Goal: Information Seeking & Learning: Understand process/instructions

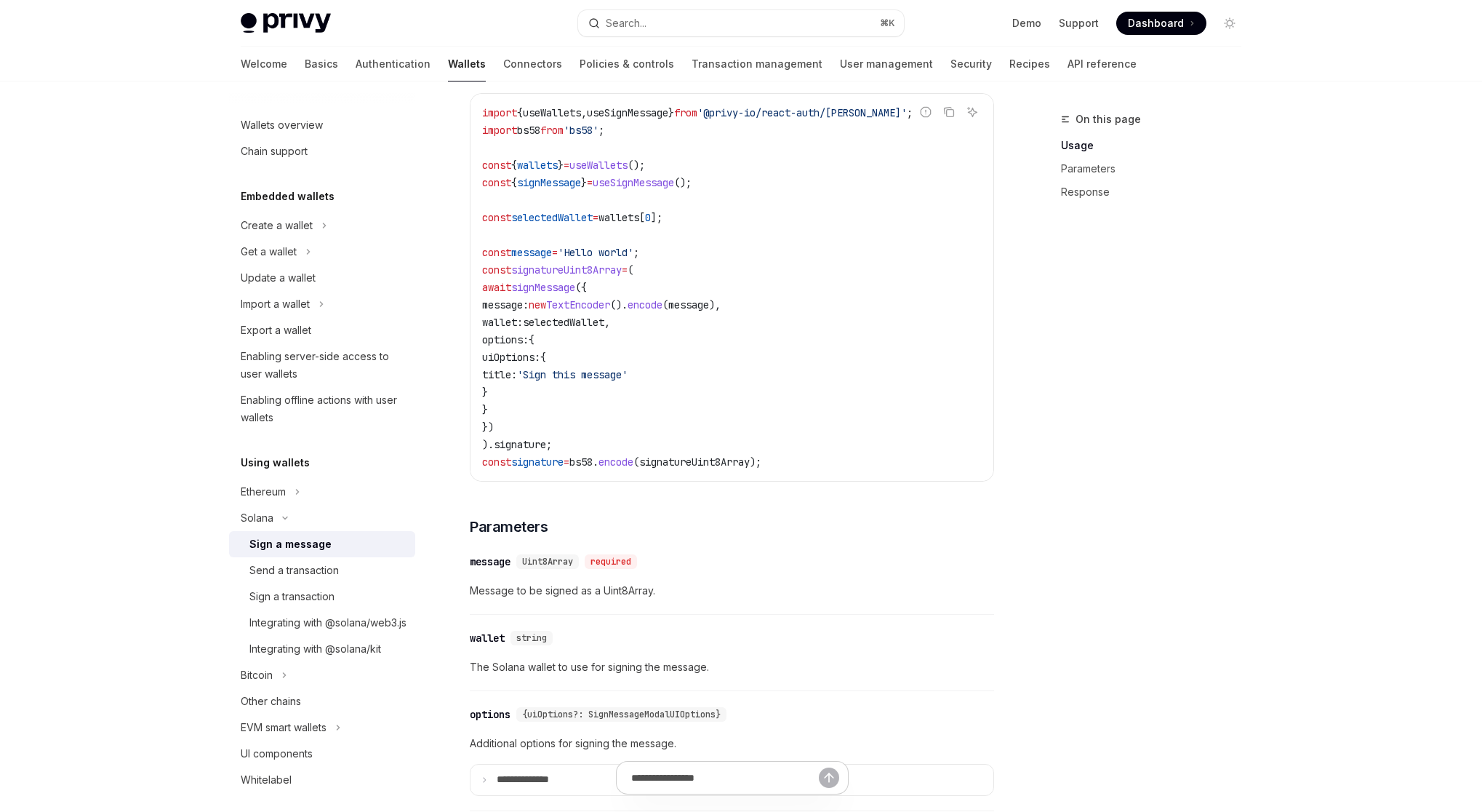
scroll to position [516, 0]
click at [327, 594] on div "Sign a transaction" at bounding box center [291, 596] width 85 height 18
type textarea "*"
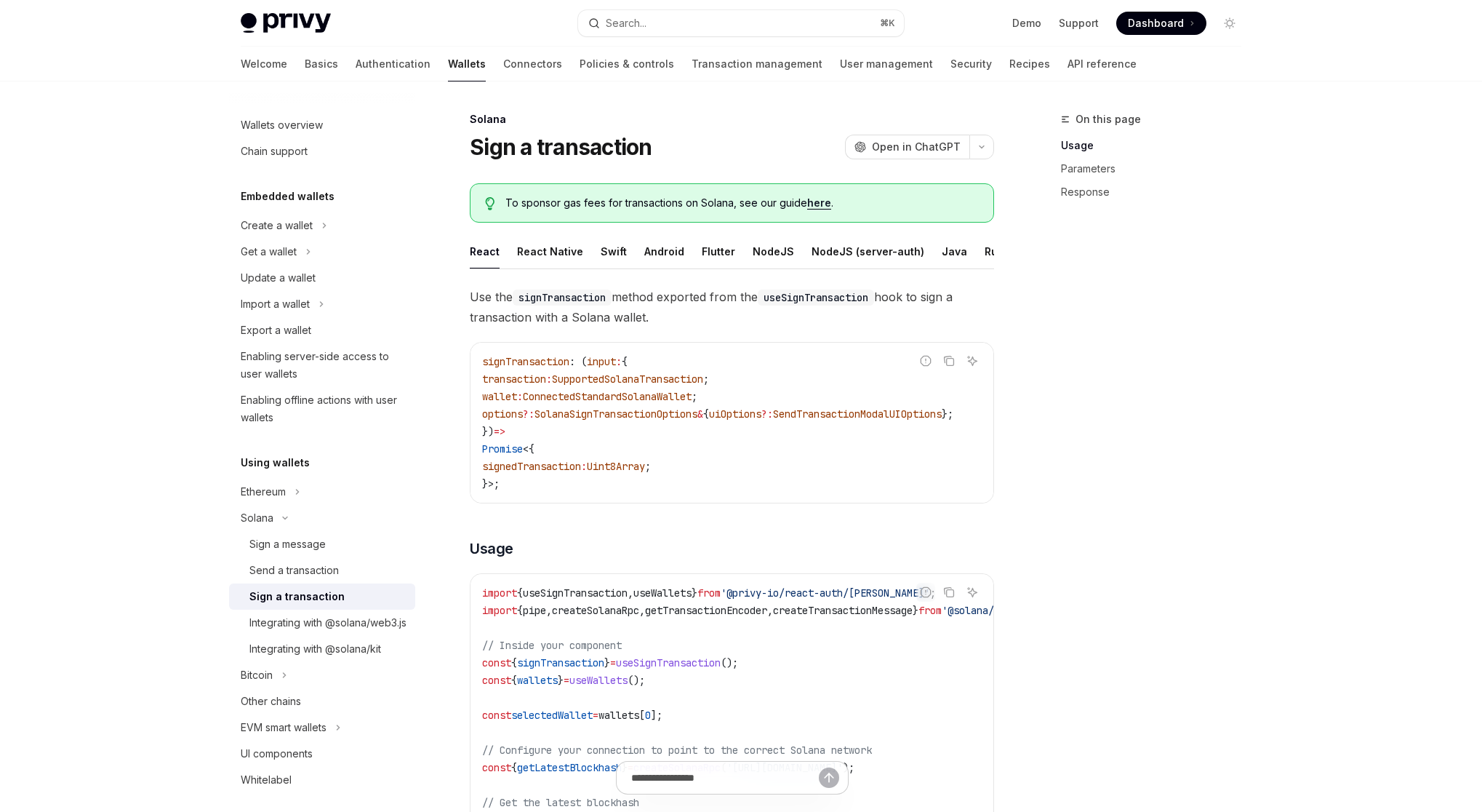
click at [696, 475] on code "signTransaction : ( input : { transaction : SupportedSolanaTransaction ; wallet…" at bounding box center [736, 423] width 506 height 139
click at [333, 542] on div "Sign a message" at bounding box center [328, 544] width 157 height 18
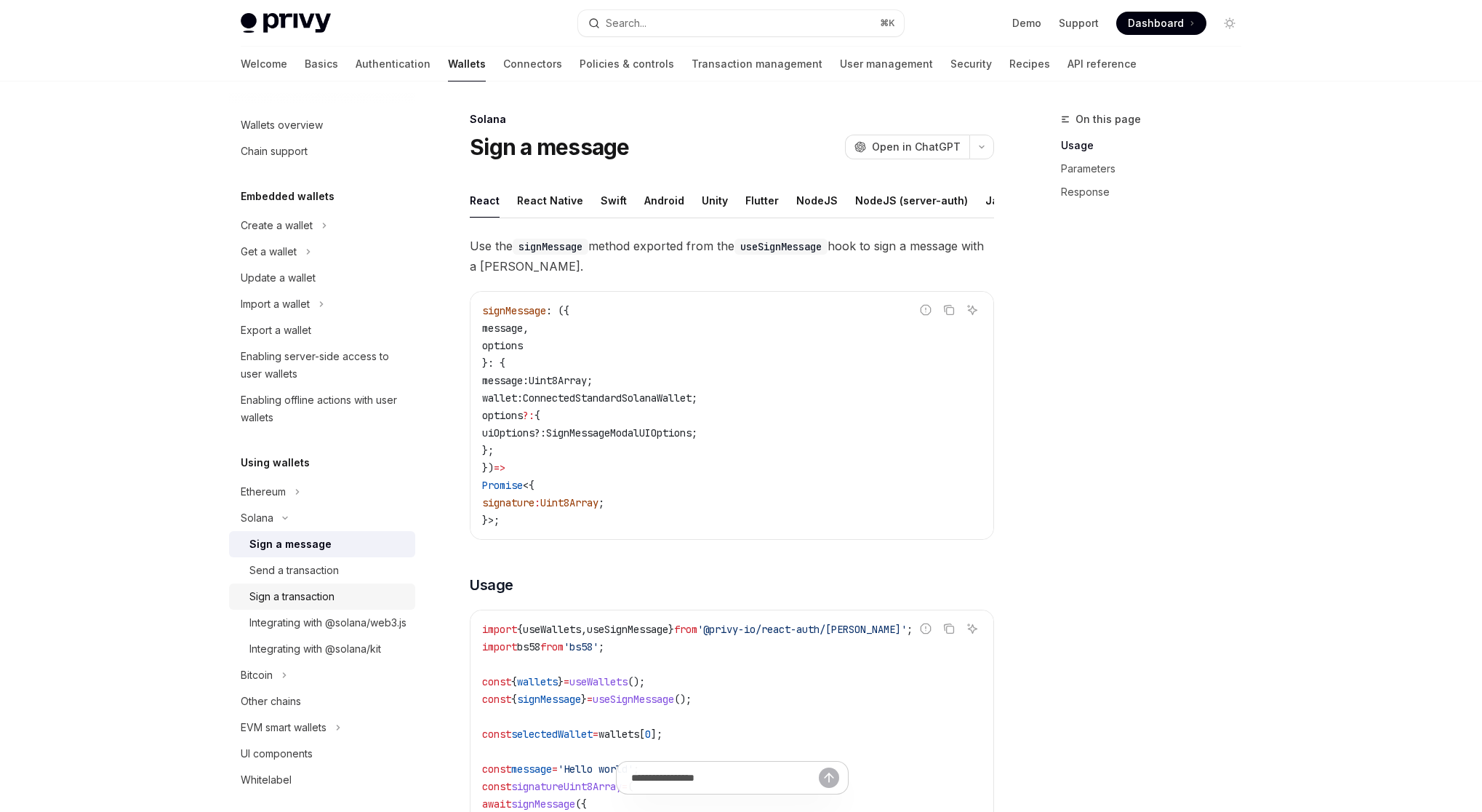
click at [318, 604] on div "Sign a transaction" at bounding box center [291, 596] width 85 height 18
type textarea "*"
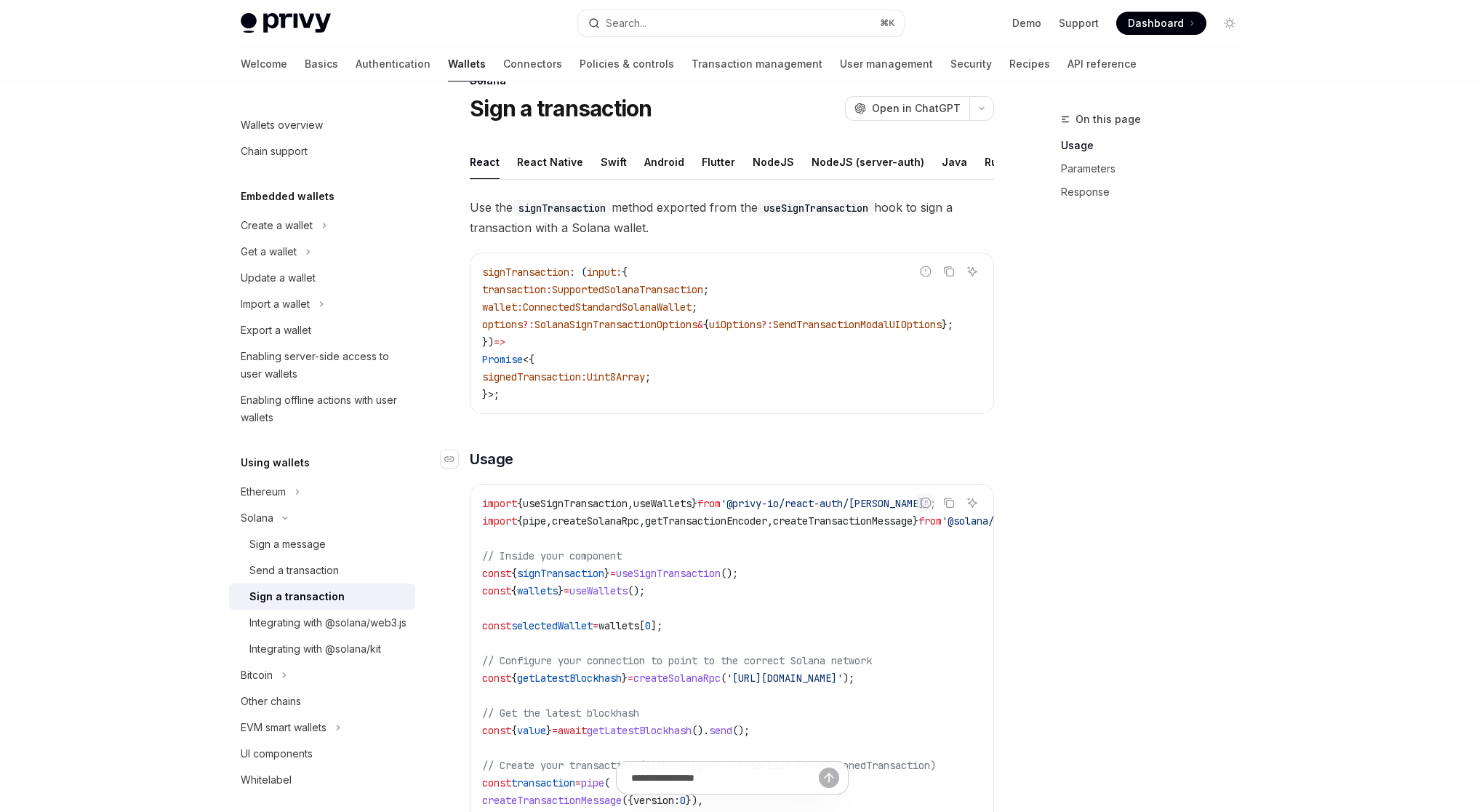
scroll to position [88, 0]
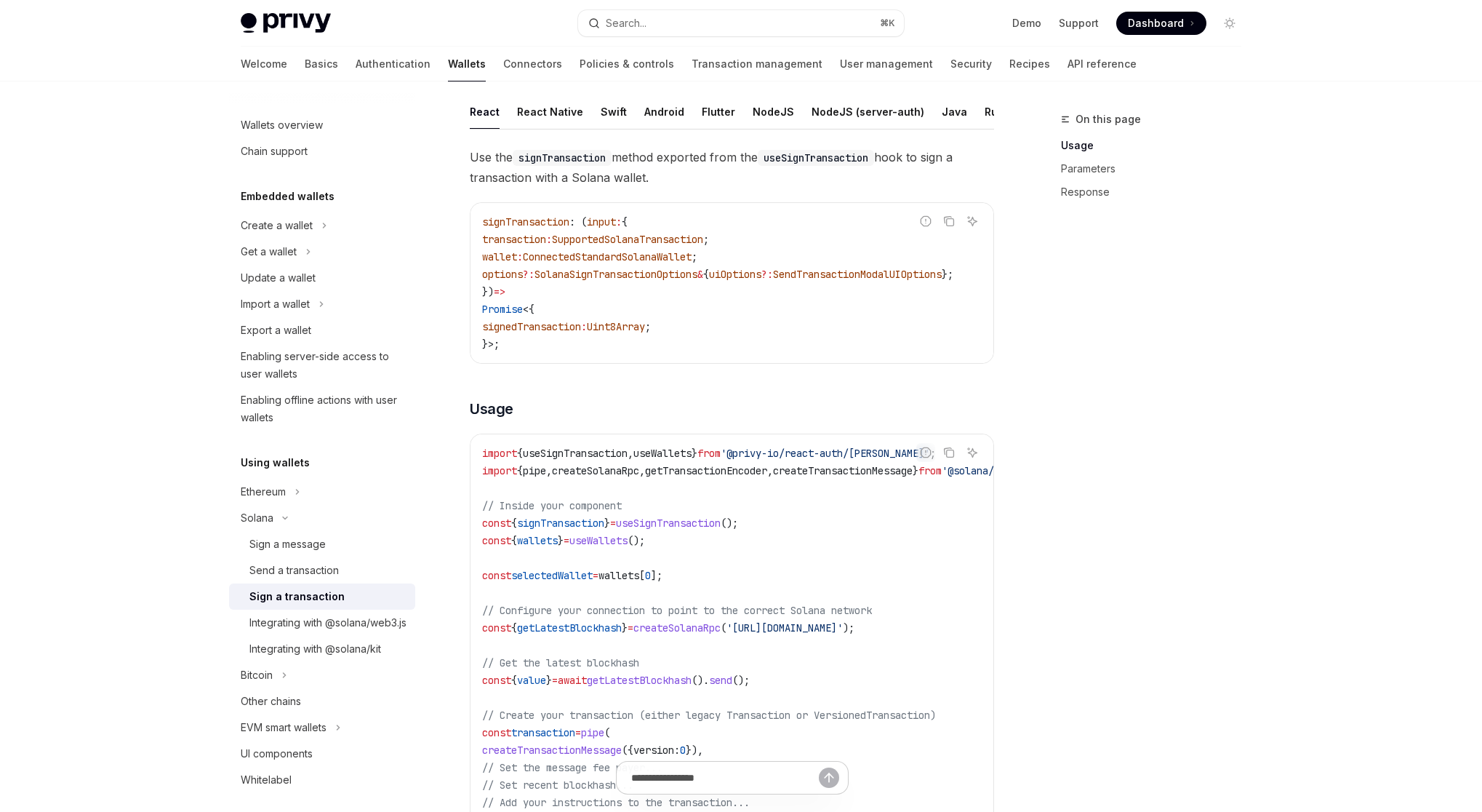
drag, startPoint x: 521, startPoint y: 357, endPoint x: 477, endPoint y: 232, distance: 132.5
click at [477, 232] on div "signTransaction : ( input : { transaction : SupportedSolanaTransaction ; wallet…" at bounding box center [732, 282] width 523 height 160
copy code "signTransaction : ( input : { transaction : SupportedSolanaTransaction ; wallet…"
drag, startPoint x: 482, startPoint y: 541, endPoint x: 770, endPoint y: 540, distance: 288.0
click at [770, 540] on code "import { useSignTransaction , useWallets } from '@privy-io/react-auth/solana' ;…" at bounding box center [770, 723] width 576 height 558
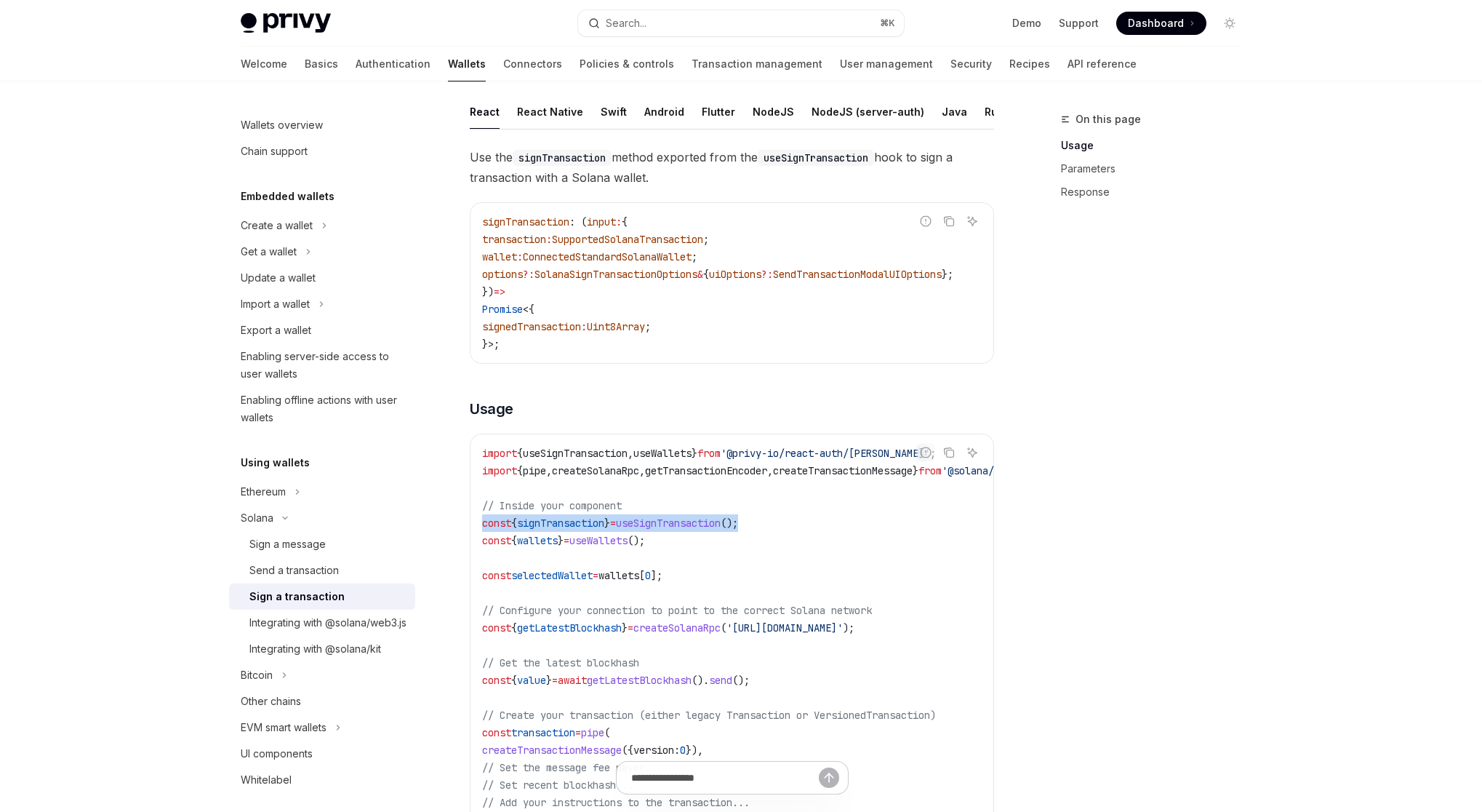
copy span "const { signTransaction } = useSignTransaction ();"
click at [1083, 169] on link "Parameters" at bounding box center [1157, 169] width 192 height 24
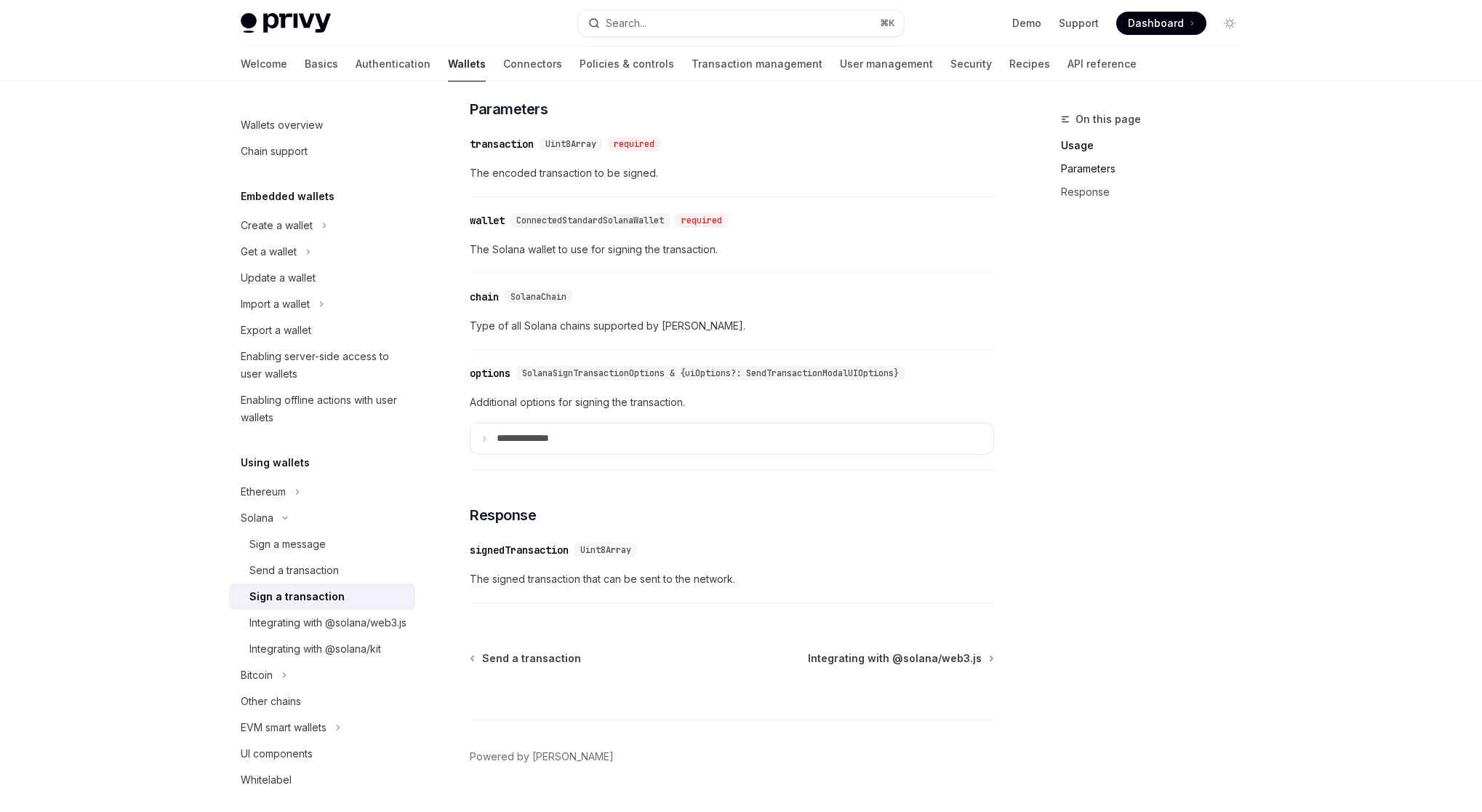
scroll to position [1049, 0]
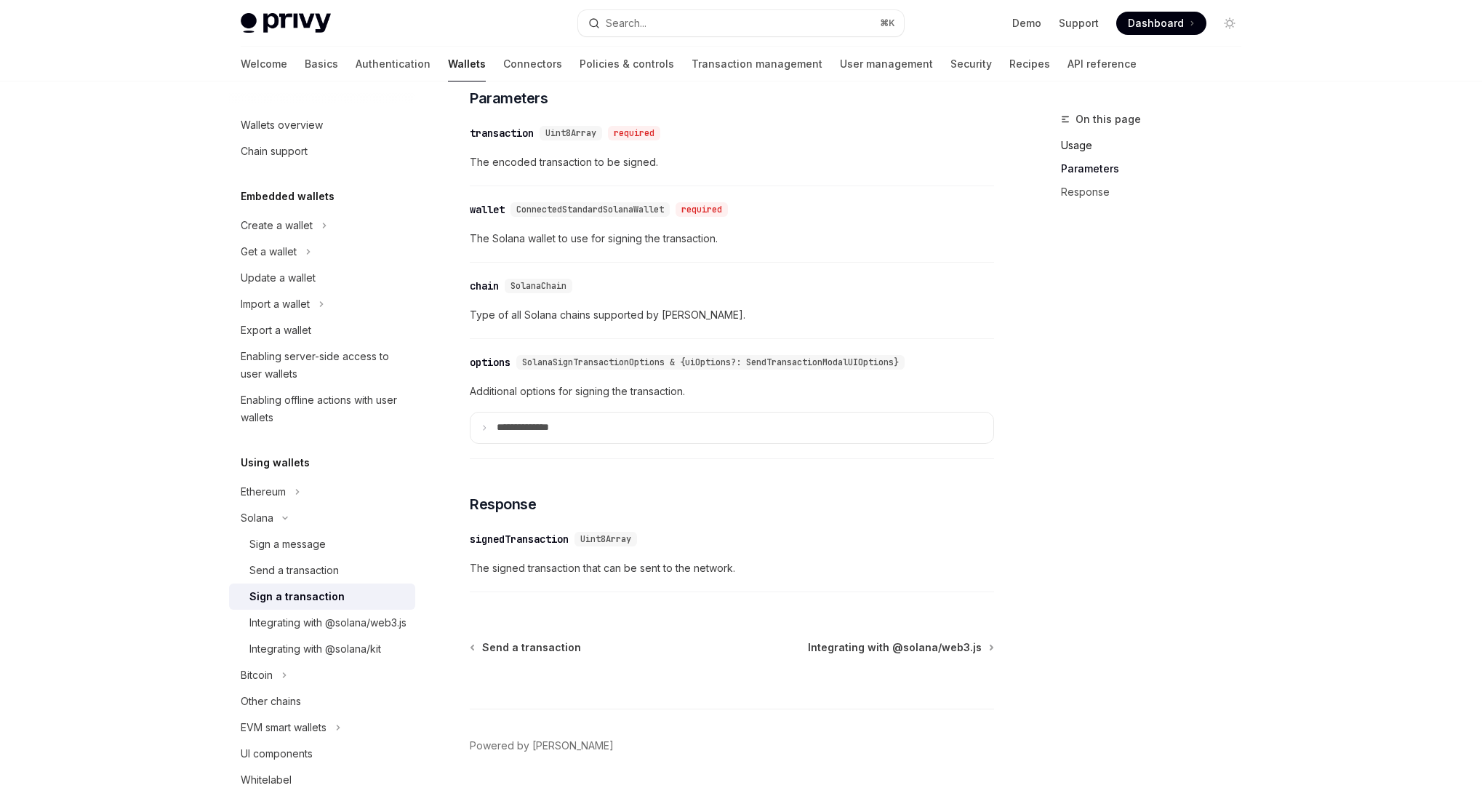
click at [1079, 148] on link "Usage" at bounding box center [1157, 145] width 192 height 24
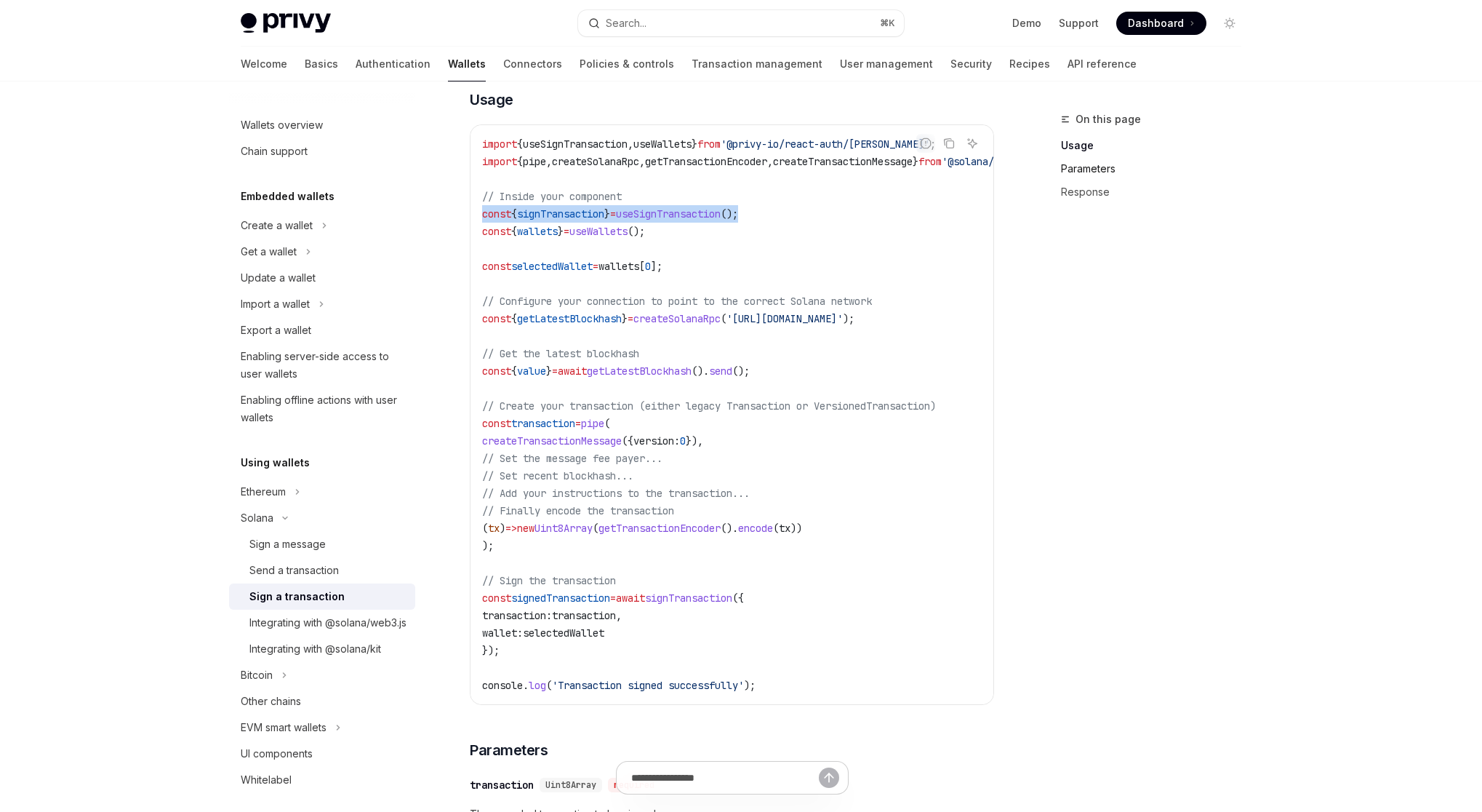
scroll to position [393, 0]
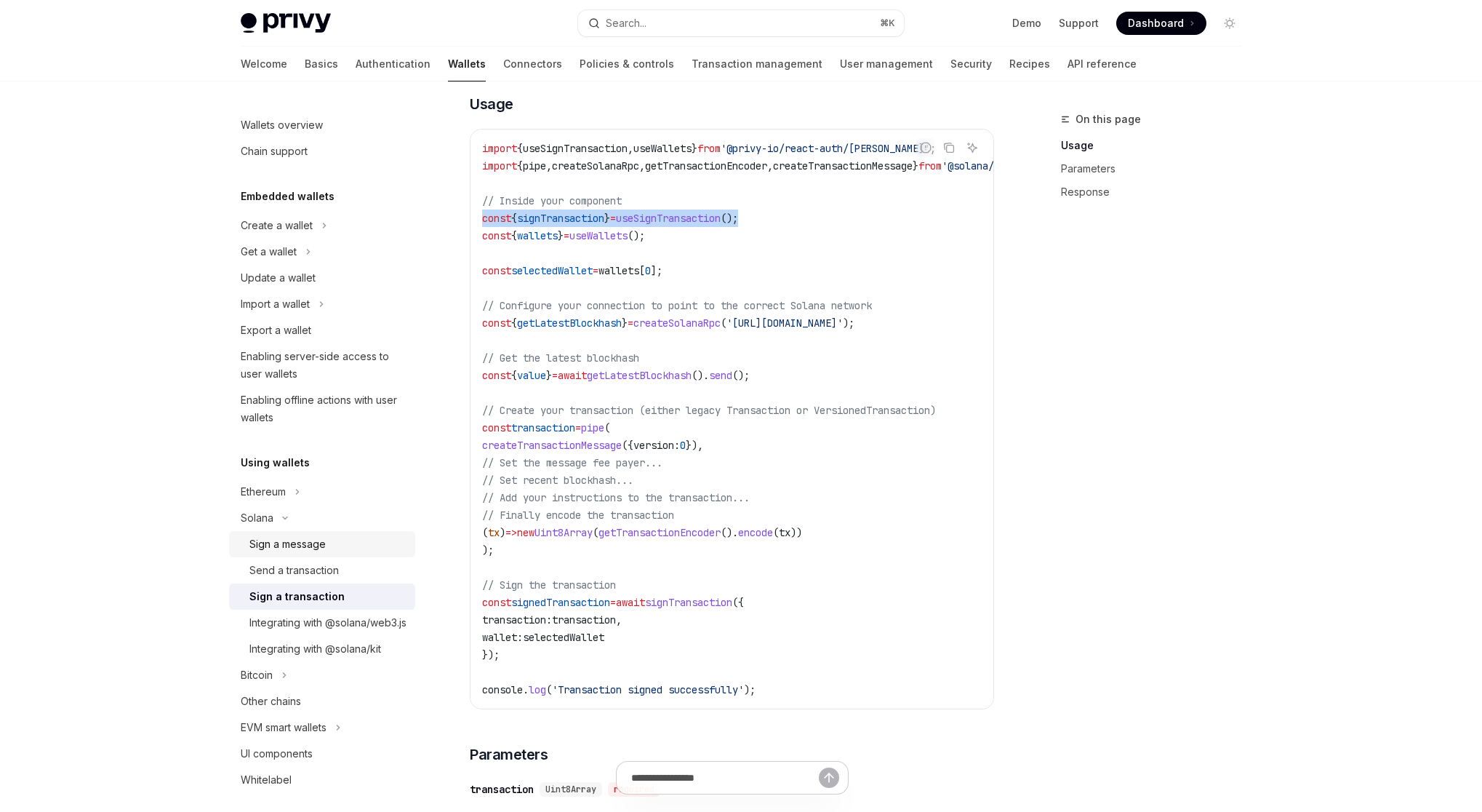
click at [327, 551] on div "Sign a message" at bounding box center [328, 544] width 157 height 18
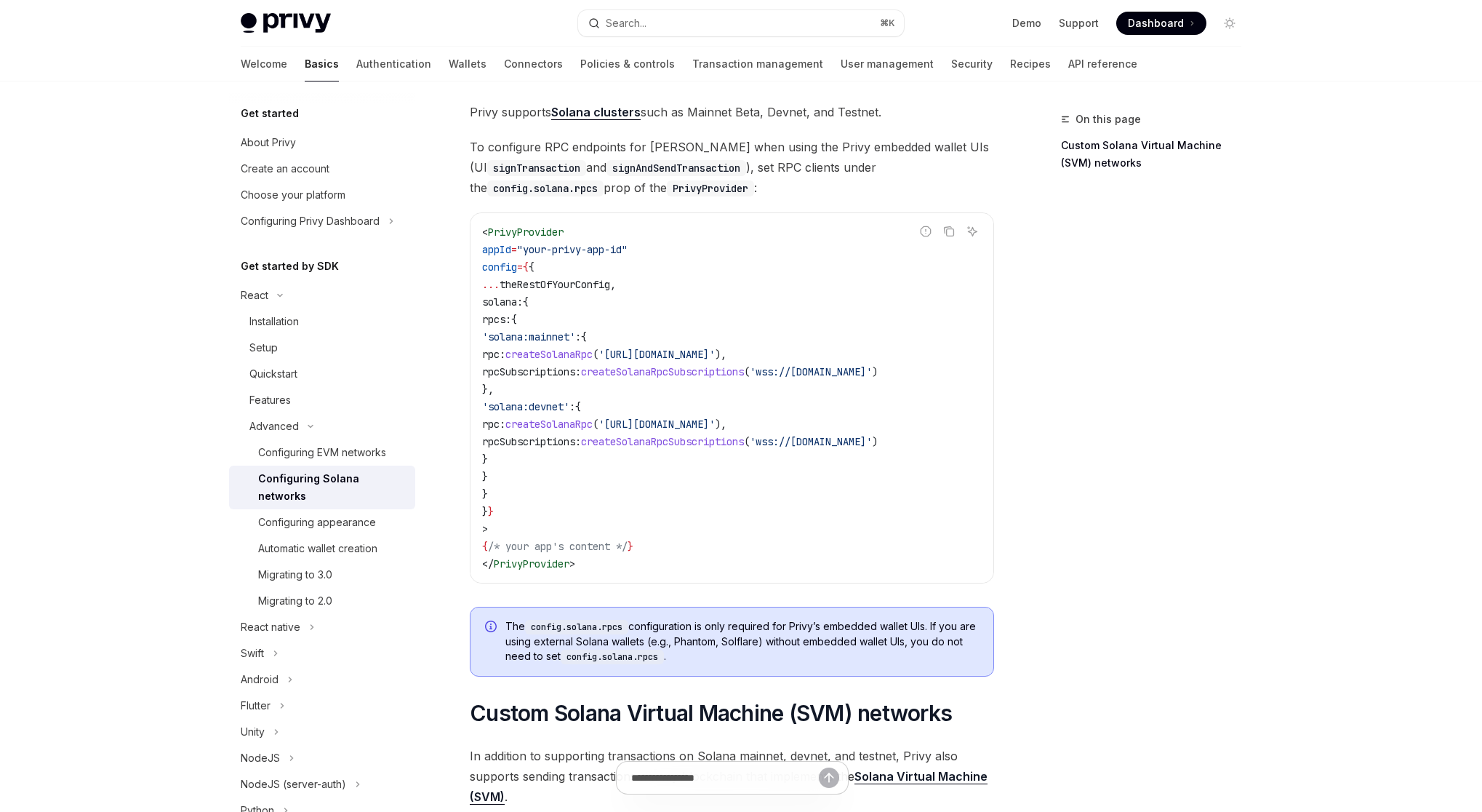
scroll to position [81, 0]
type textarea "*"
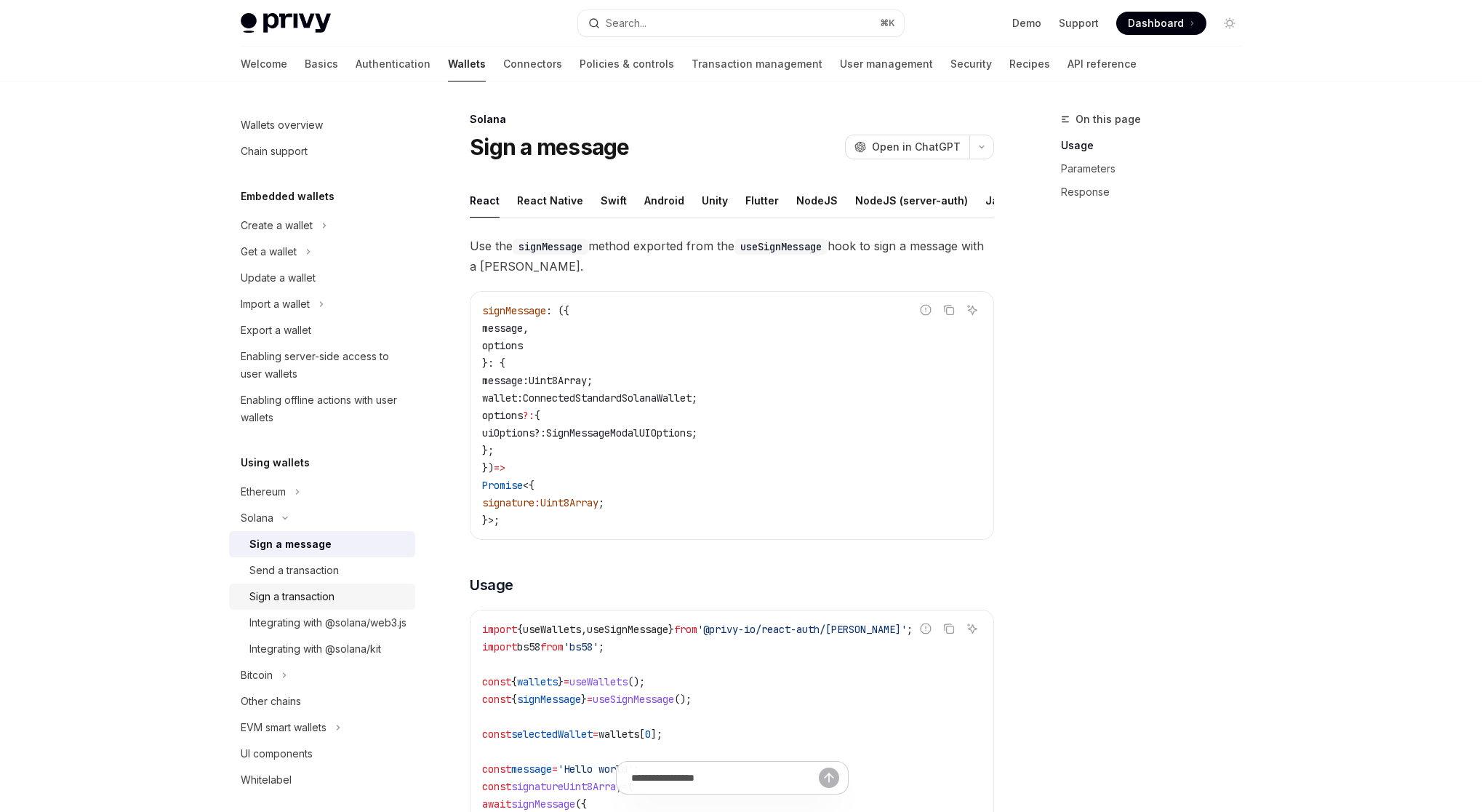
click at [309, 597] on div "Sign a transaction" at bounding box center [291, 596] width 85 height 18
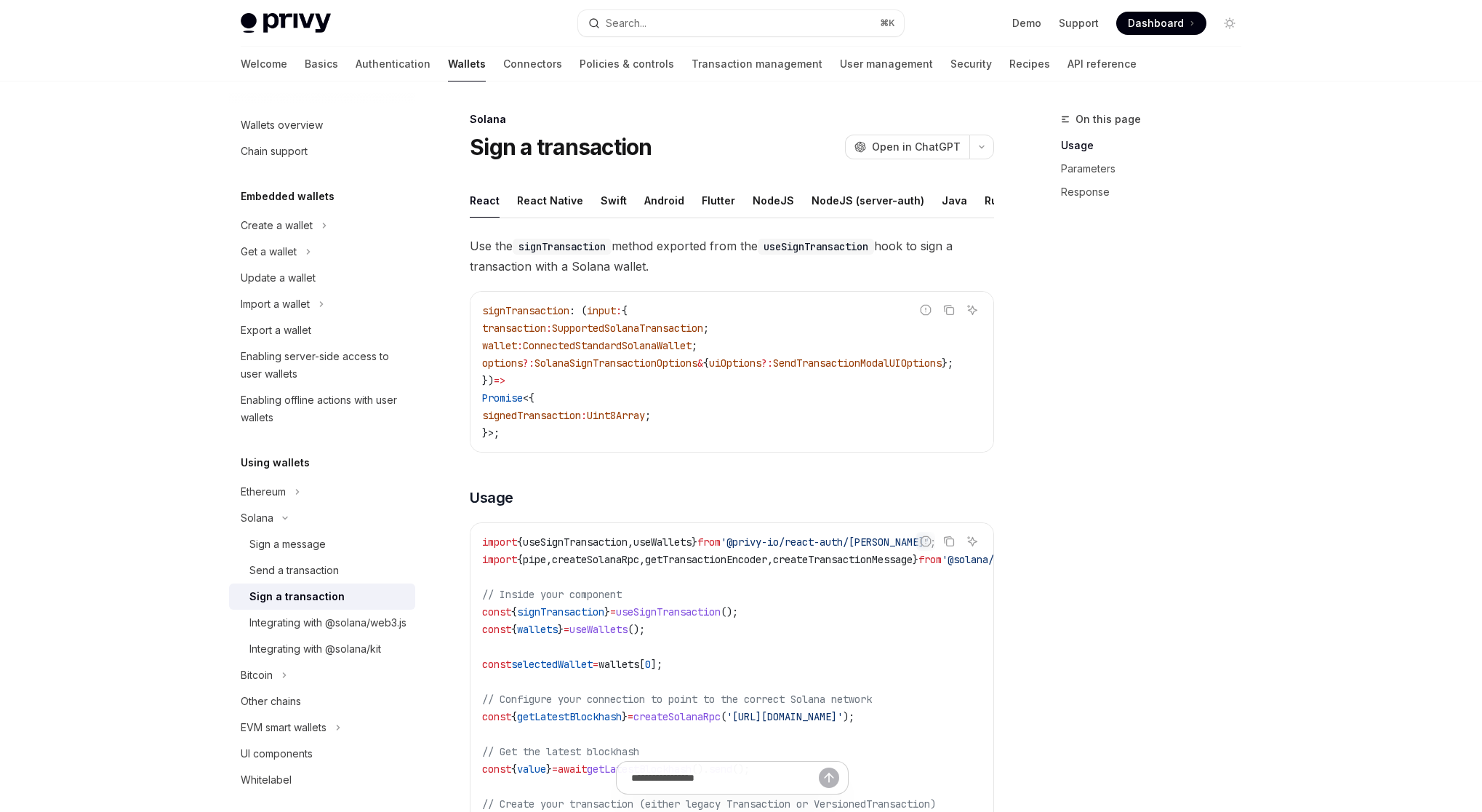
click at [651, 334] on span "SupportedSolanaTransaction" at bounding box center [628, 328] width 151 height 13
click at [645, 334] on span "SupportedSolanaTransaction" at bounding box center [628, 328] width 151 height 13
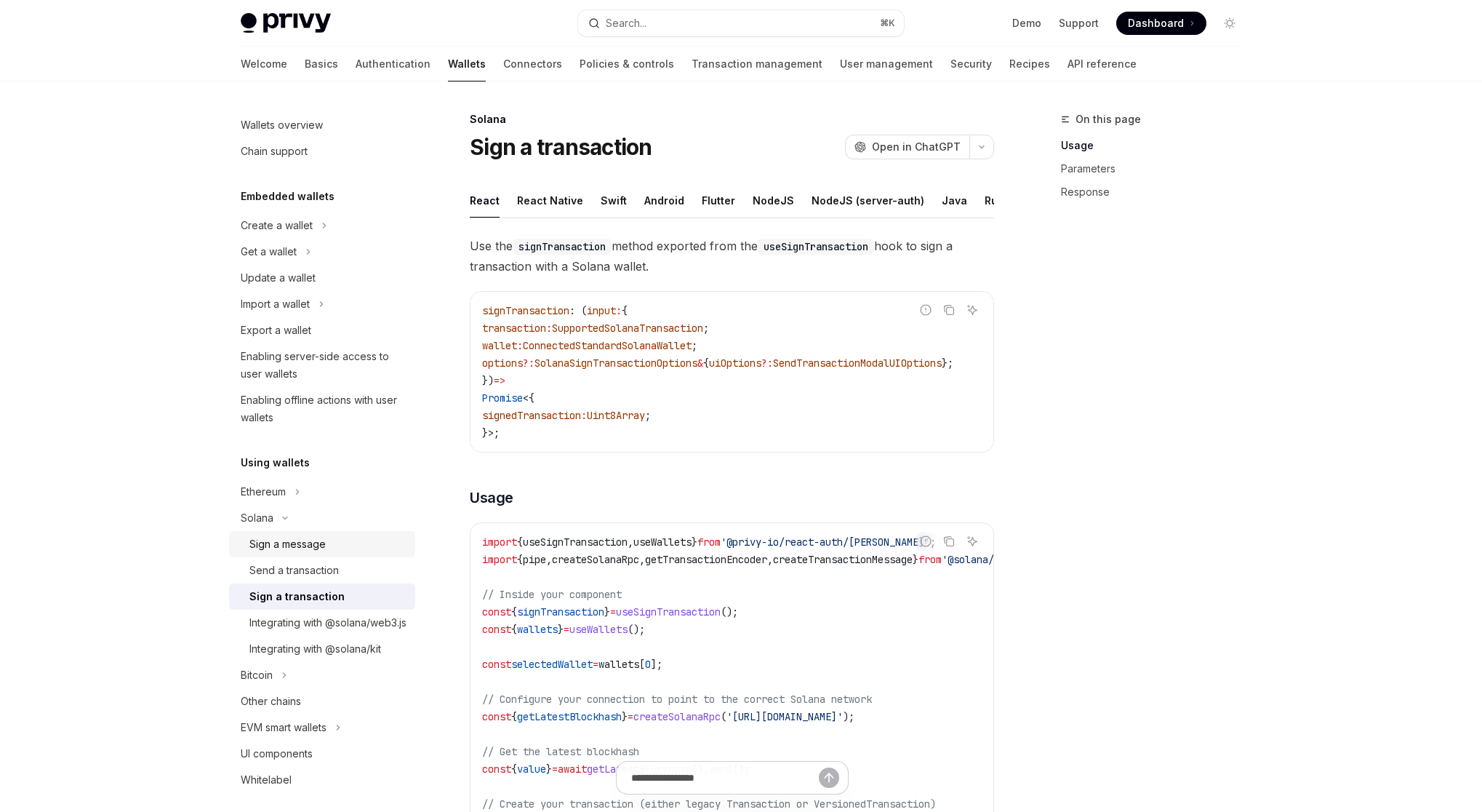
click at [297, 548] on div "Sign a message" at bounding box center [287, 544] width 77 height 18
type textarea "*"
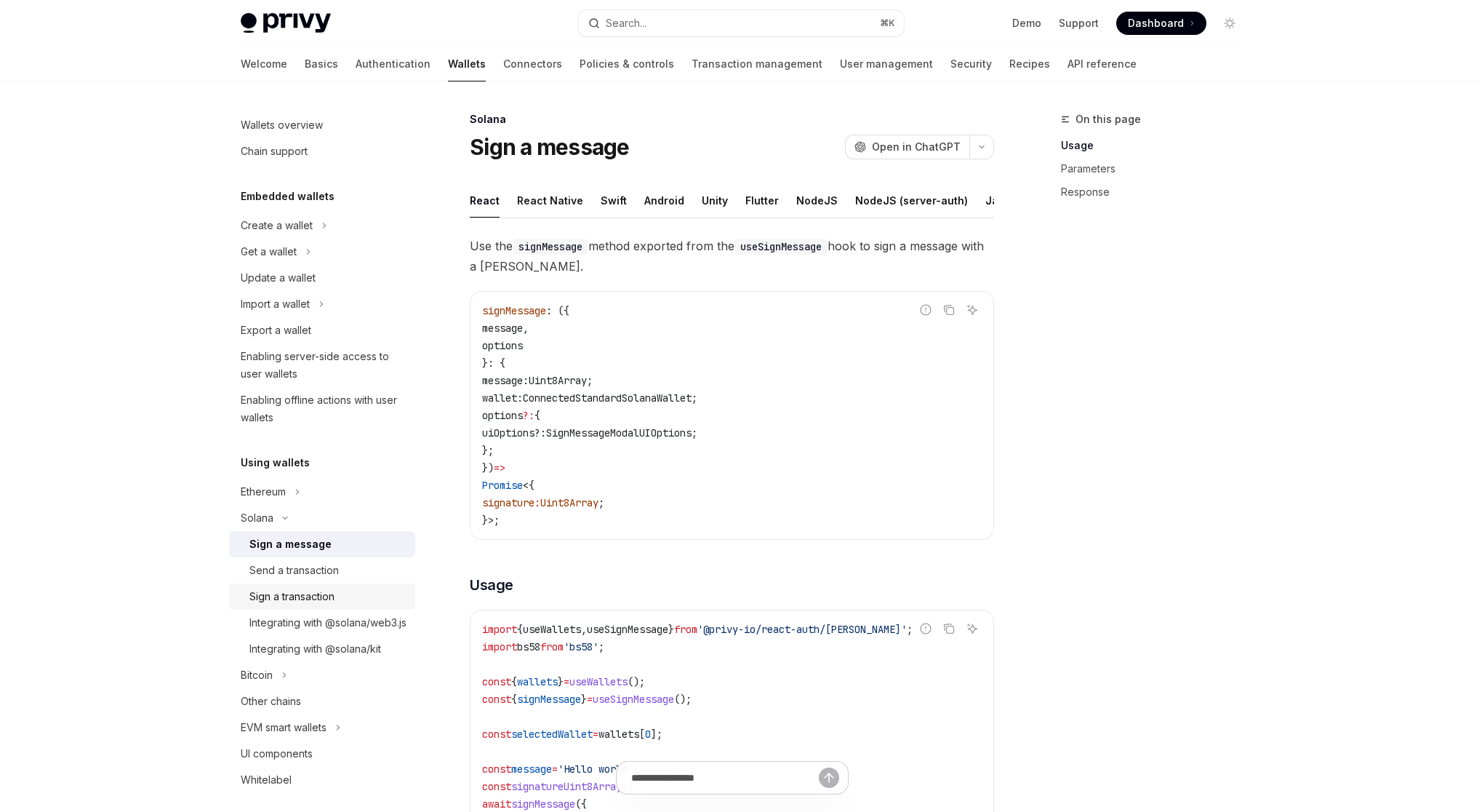
click at [297, 595] on div "Sign a transaction" at bounding box center [291, 596] width 85 height 18
click at [300, 599] on div "Sign a transaction" at bounding box center [291, 596] width 85 height 18
click at [302, 598] on div "Sign a transaction" at bounding box center [291, 596] width 85 height 18
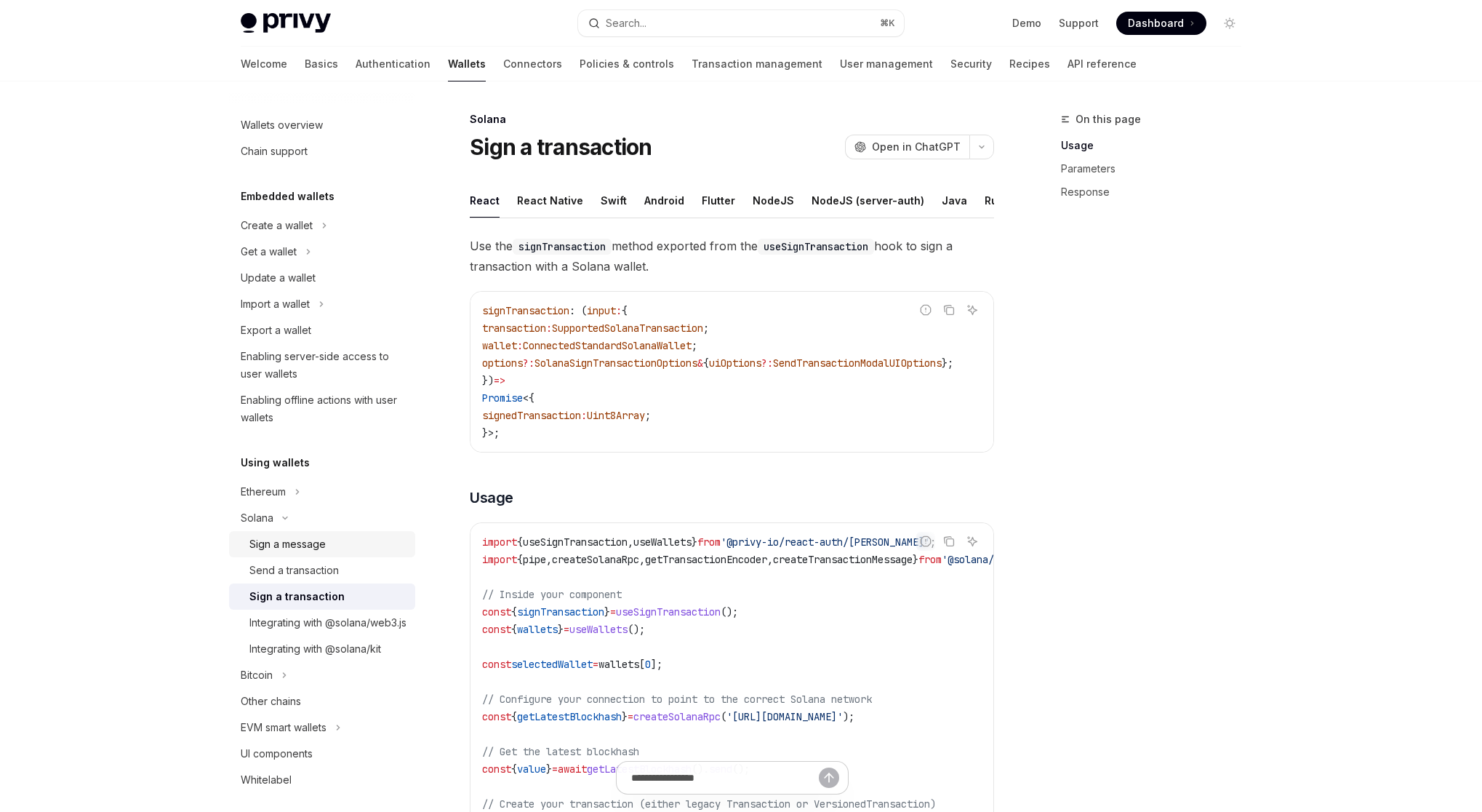
click at [308, 541] on div "Sign a message" at bounding box center [287, 544] width 77 height 18
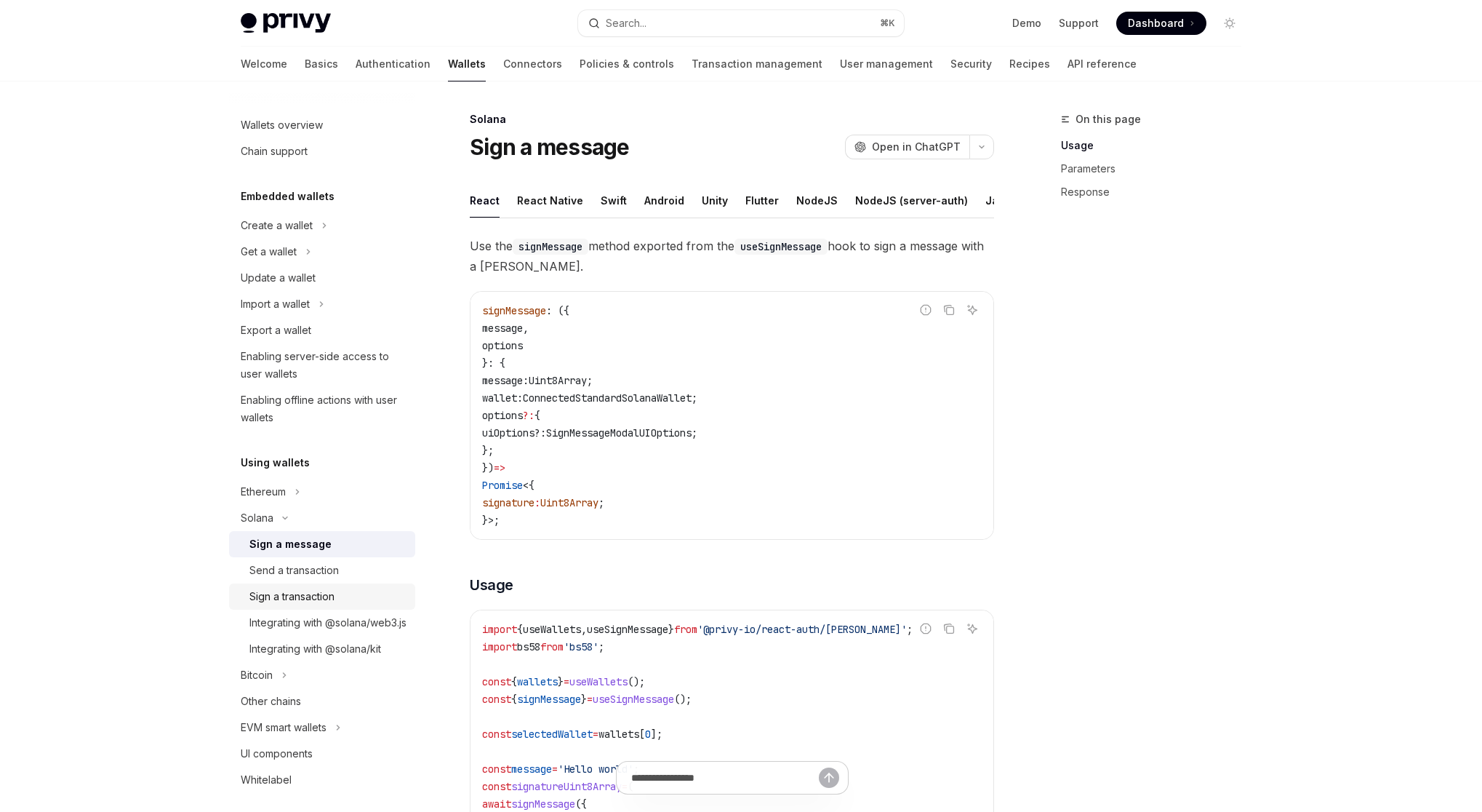
click at [309, 601] on div "Sign a transaction" at bounding box center [291, 596] width 85 height 18
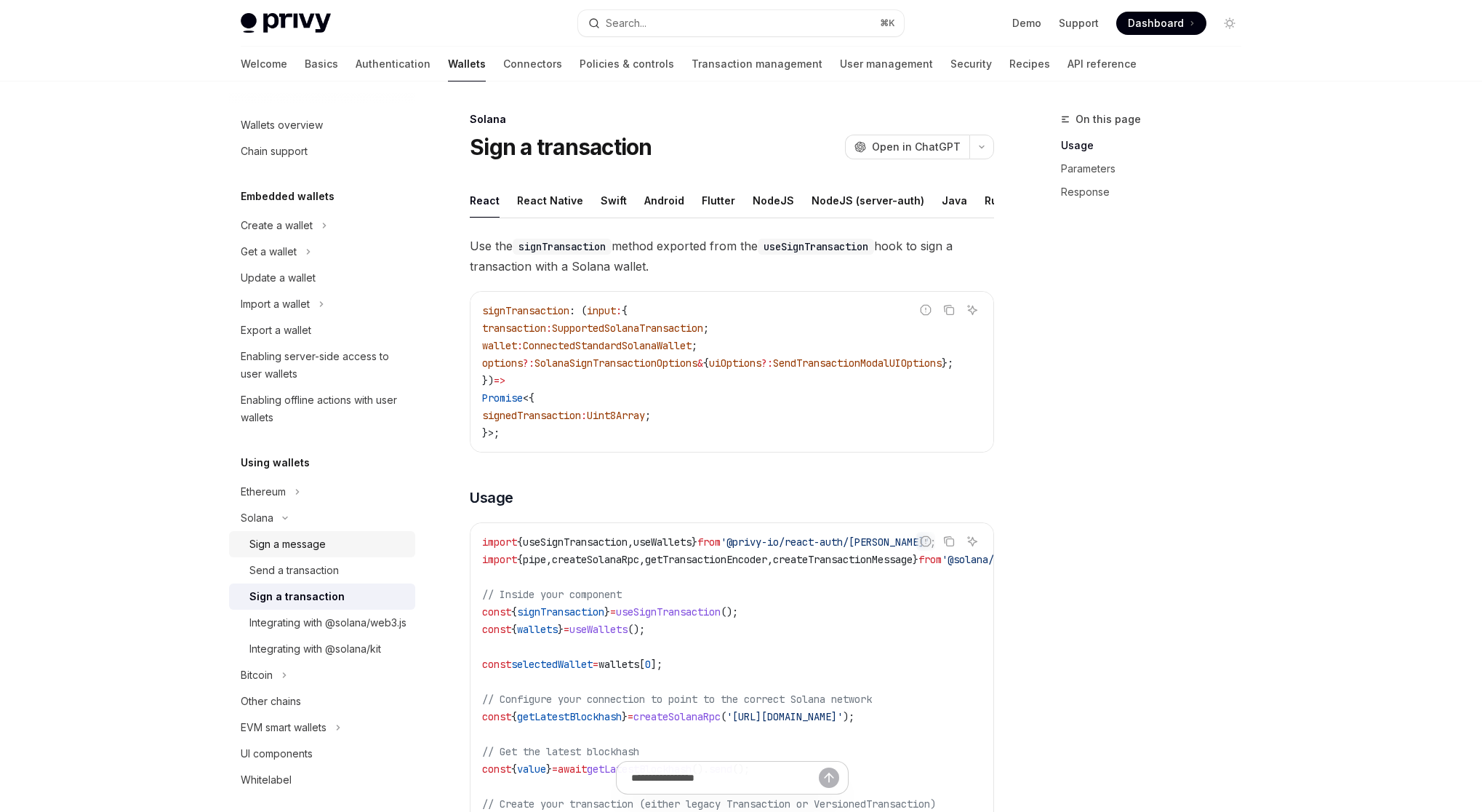
click at [307, 547] on div "Sign a message" at bounding box center [287, 544] width 77 height 18
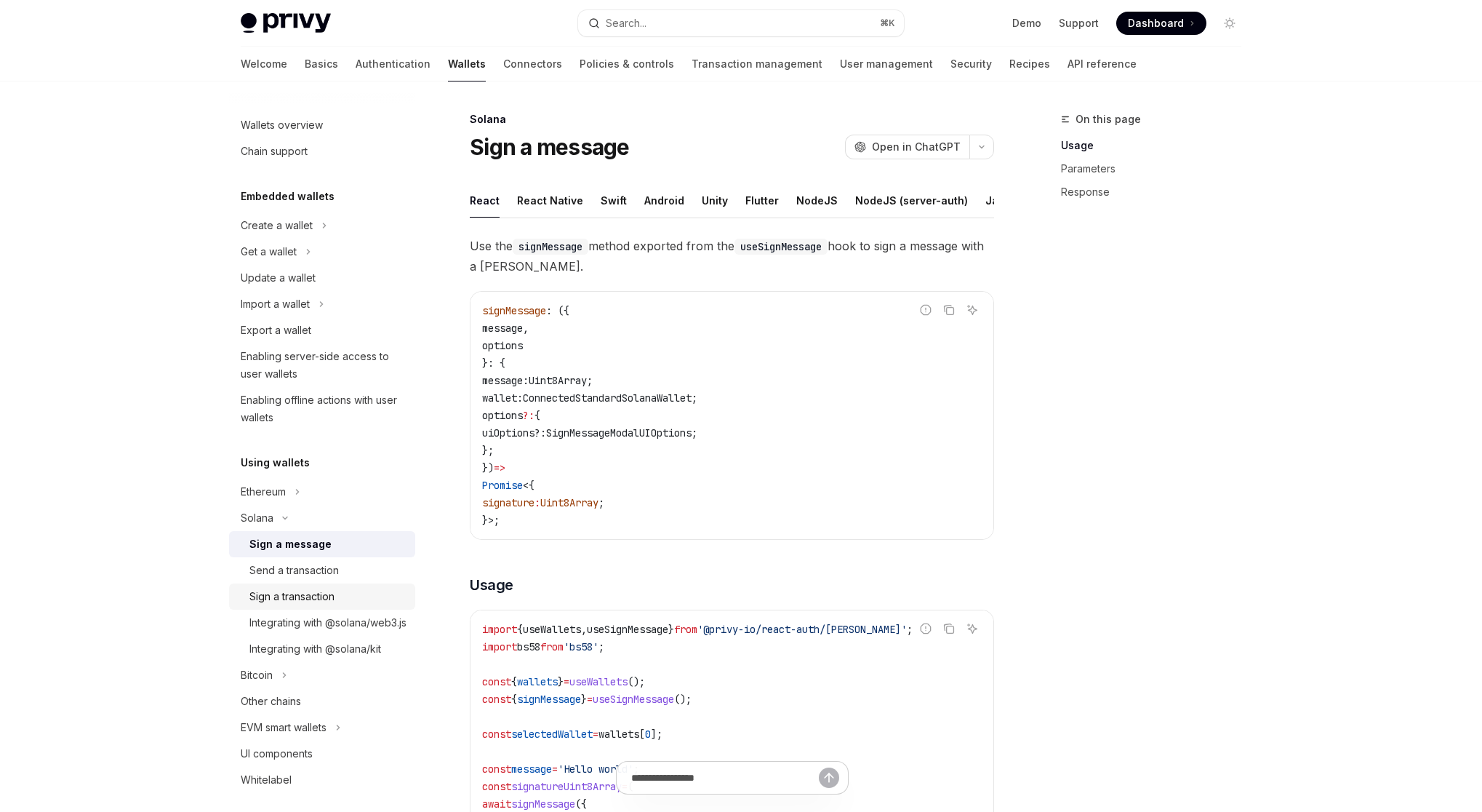
click at [318, 595] on div "Sign a transaction" at bounding box center [291, 596] width 85 height 18
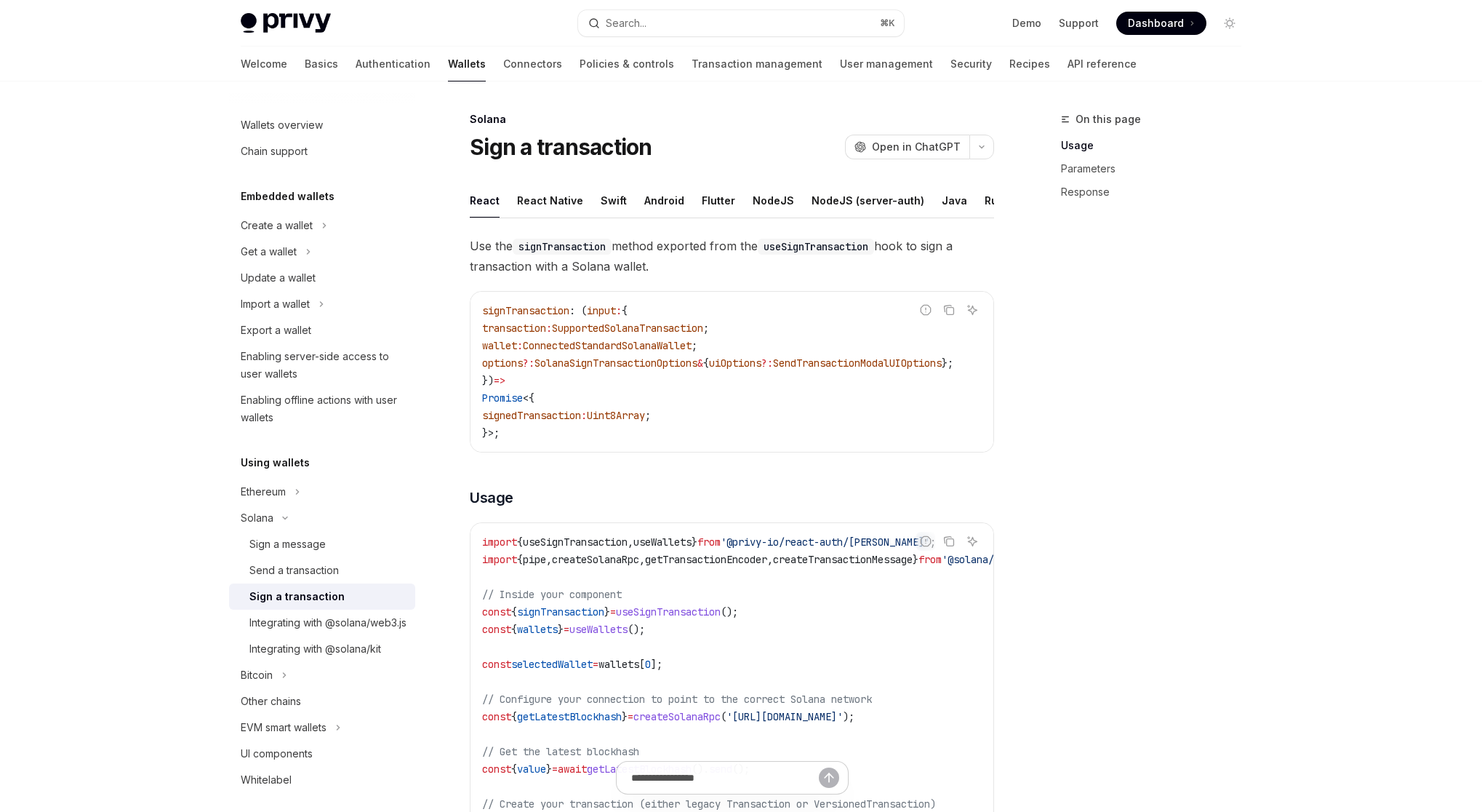
type textarea "*"
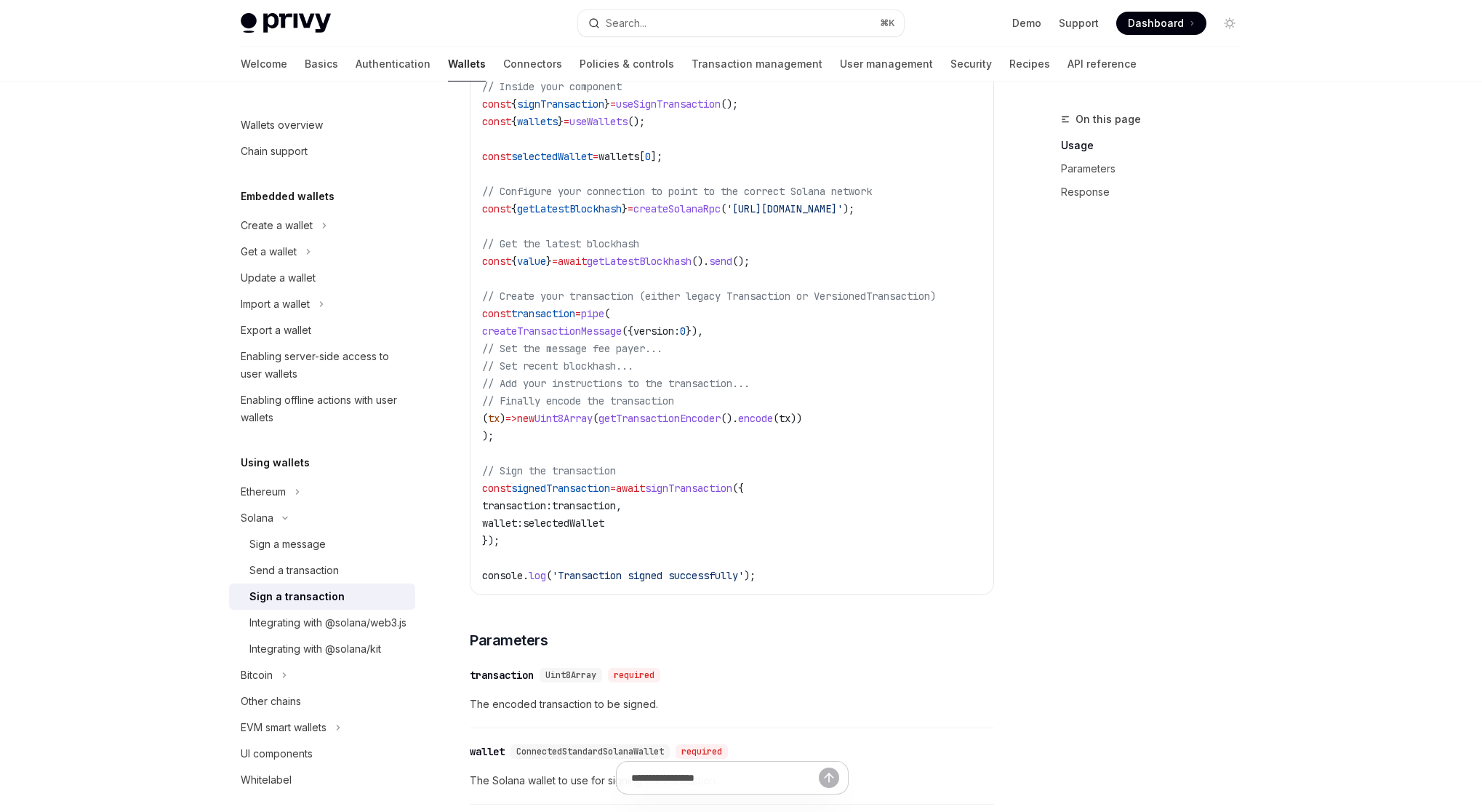
scroll to position [516, 0]
